Goal: Task Accomplishment & Management: Manage account settings

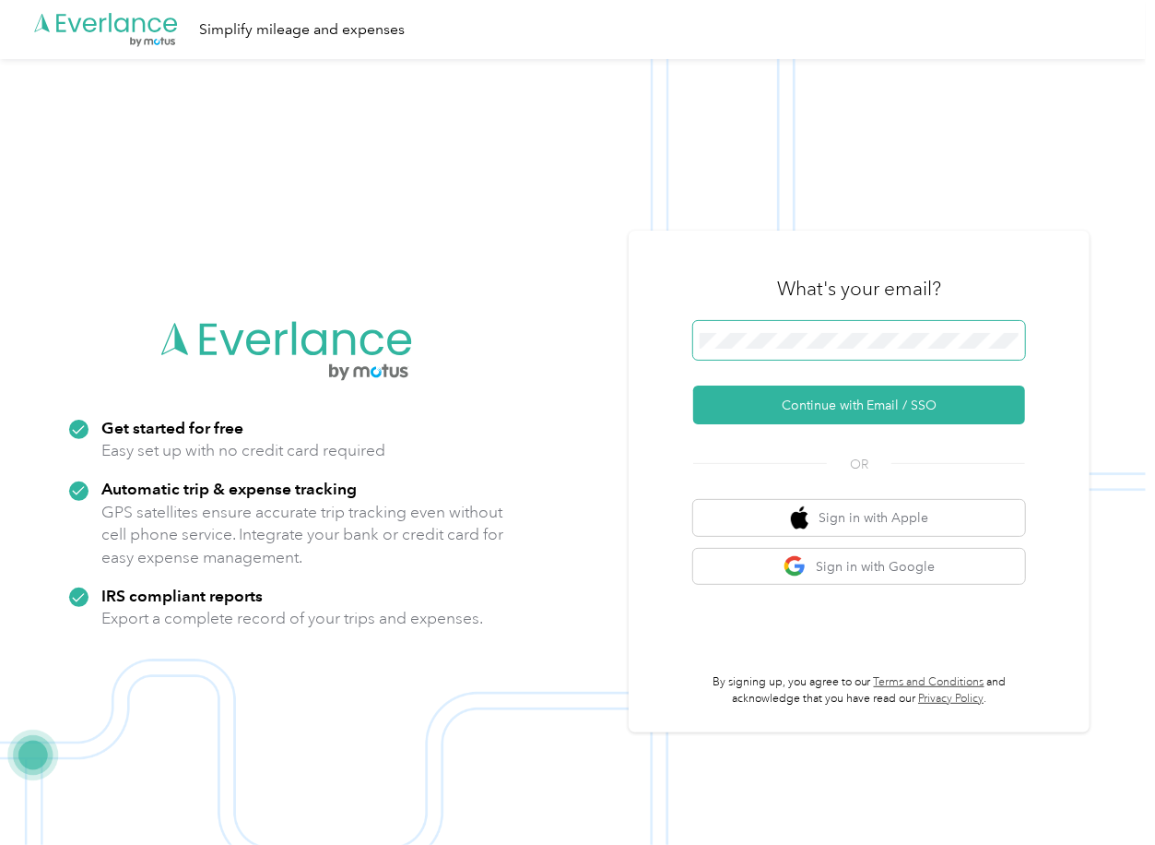
click at [779, 349] on span at bounding box center [859, 340] width 332 height 39
click at [755, 325] on span at bounding box center [859, 340] width 332 height 39
click at [742, 326] on span at bounding box center [859, 340] width 332 height 39
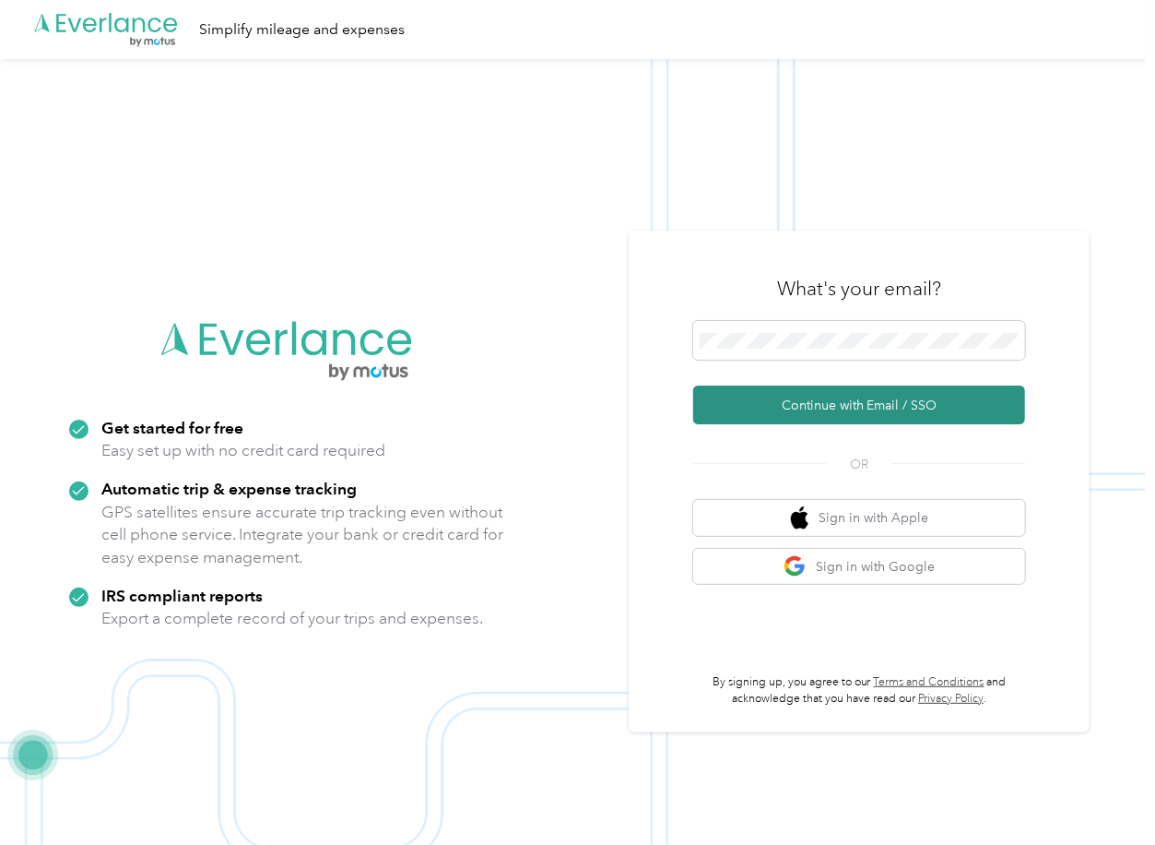
click at [746, 391] on button "Continue with Email / SSO" at bounding box center [859, 404] width 332 height 39
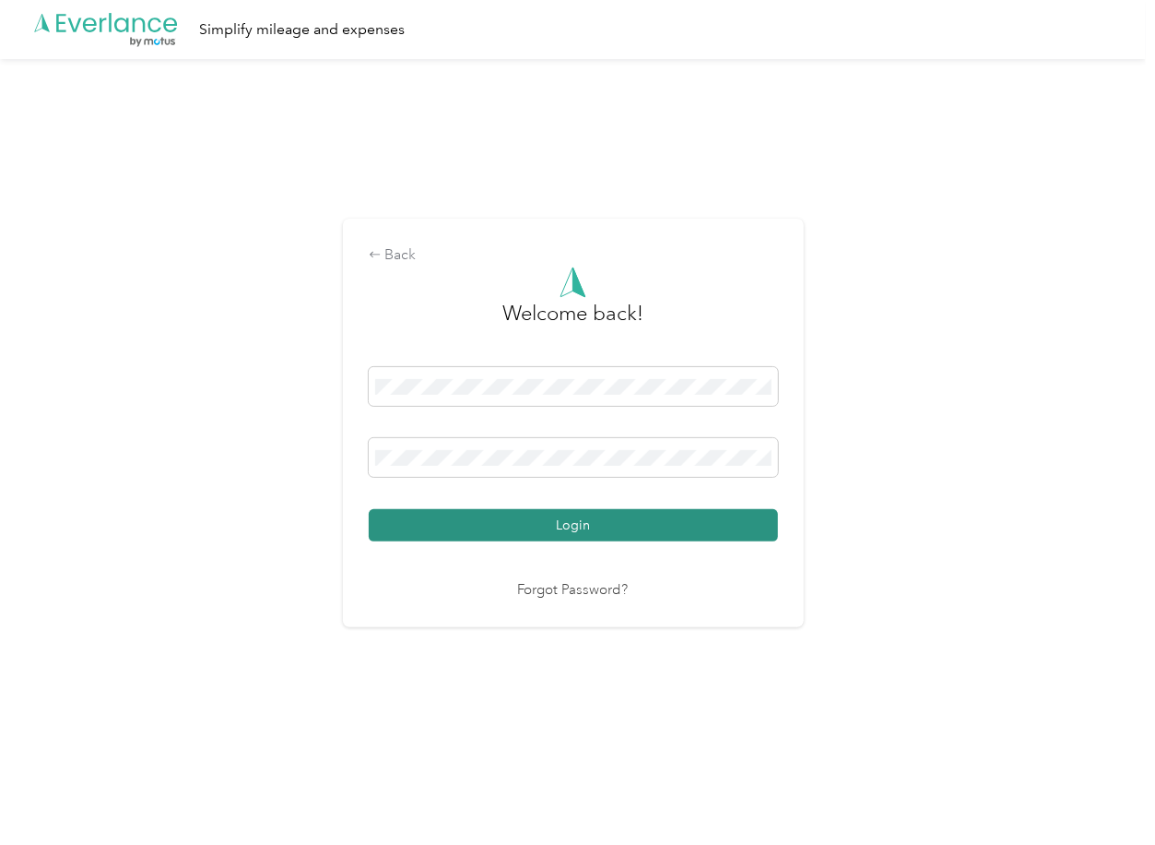
click at [439, 532] on button "Login" at bounding box center [573, 525] width 409 height 32
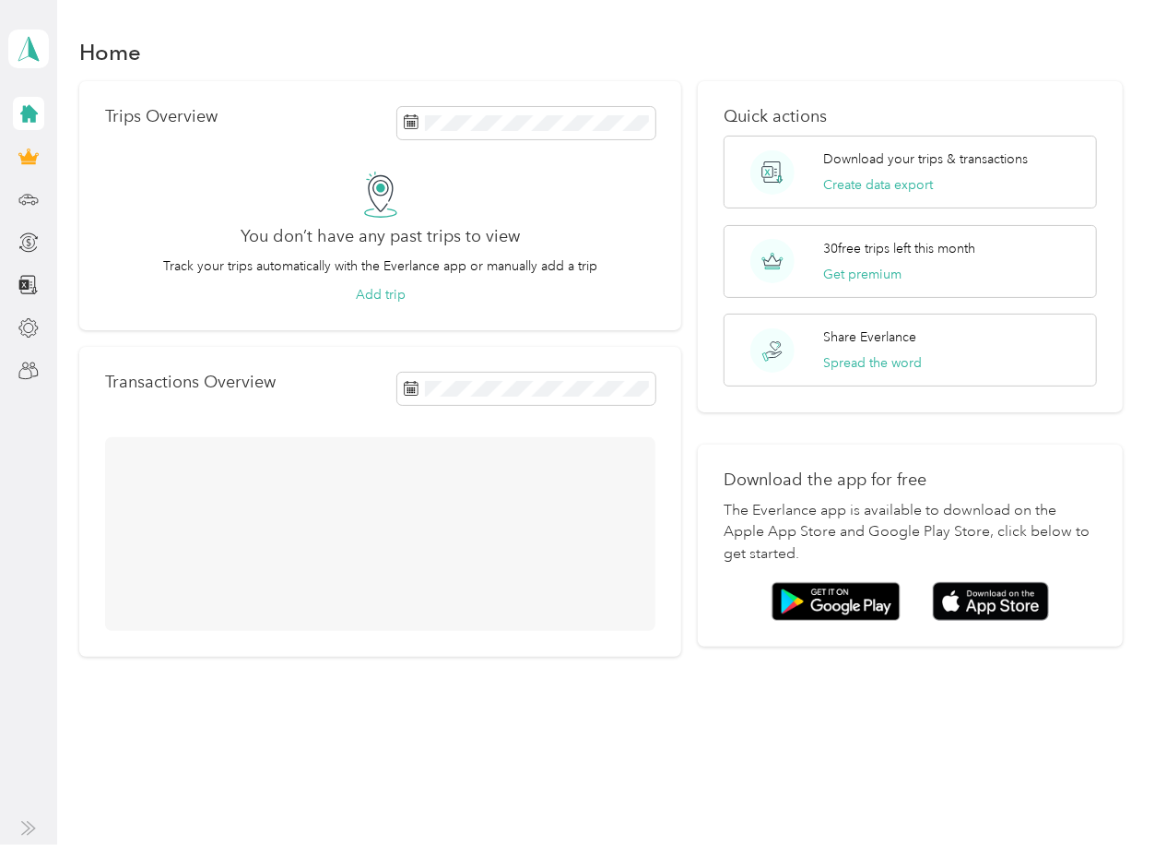
drag, startPoint x: 588, startPoint y: 258, endPoint x: 387, endPoint y: 204, distance: 208.2
click at [596, 242] on div "You don’t have any past trips to view Track your trips automatically with the E…" at bounding box center [380, 238] width 550 height 134
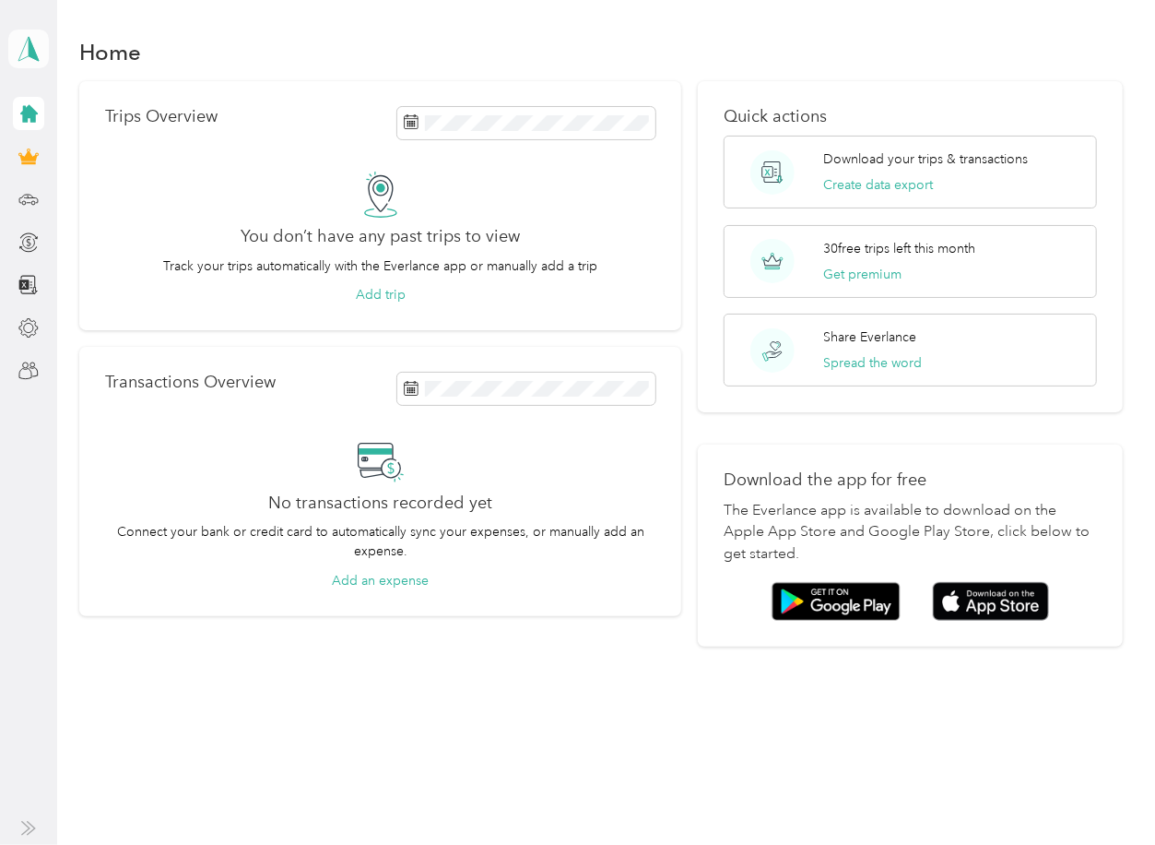
click at [11, 33] on span at bounding box center [28, 49] width 41 height 39
click at [65, 142] on div "Log out" at bounding box center [59, 151] width 71 height 19
